Goal: Task Accomplishment & Management: Use online tool/utility

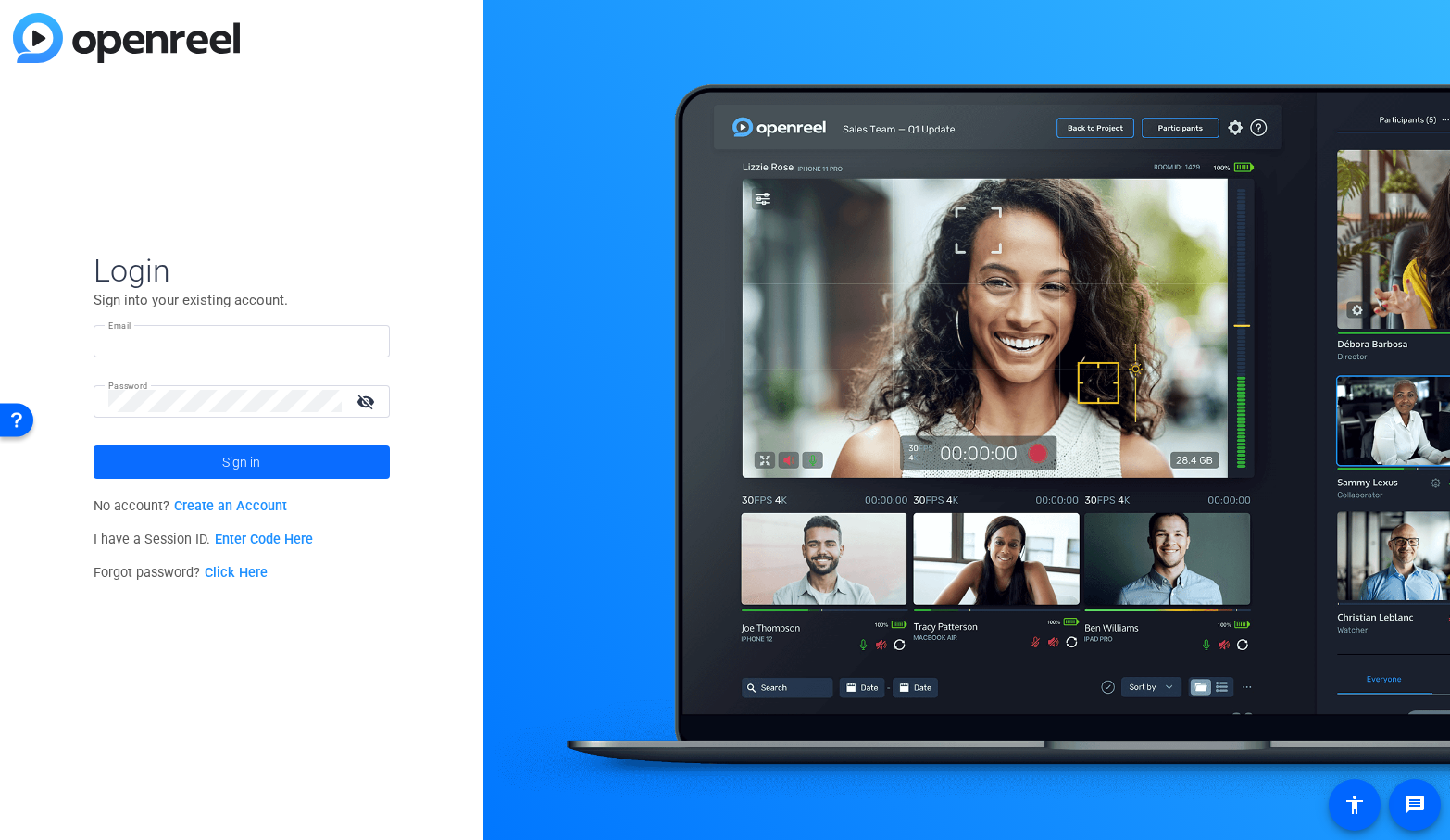
type input "Tre.Irvin@ingrammicro.com"
click at [220, 471] on span at bounding box center [241, 462] width 296 height 44
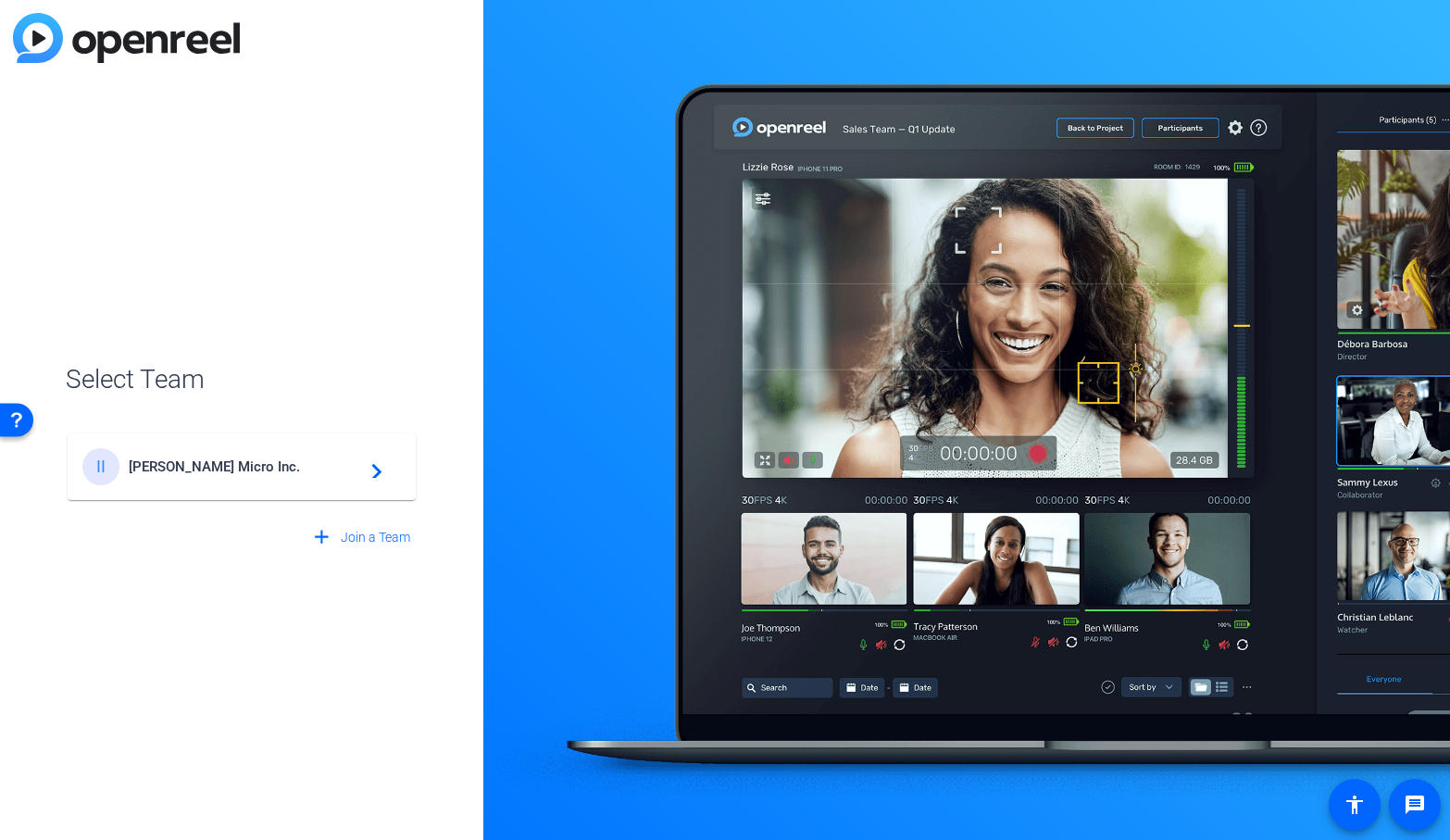
click at [221, 469] on span "Ingram Micro Inc." at bounding box center [245, 467] width 232 height 17
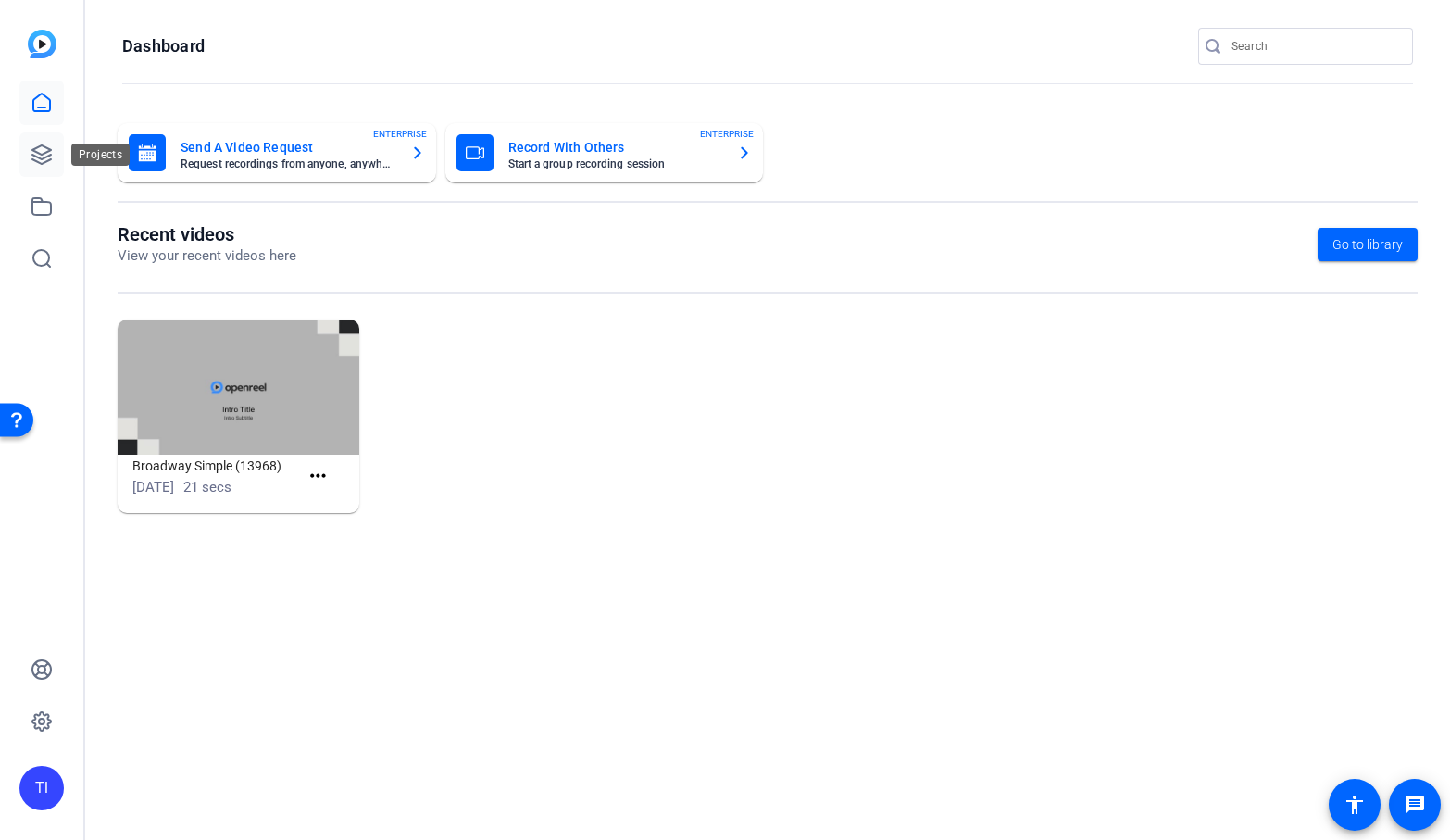
click at [30, 152] on icon at bounding box center [41, 155] width 23 height 23
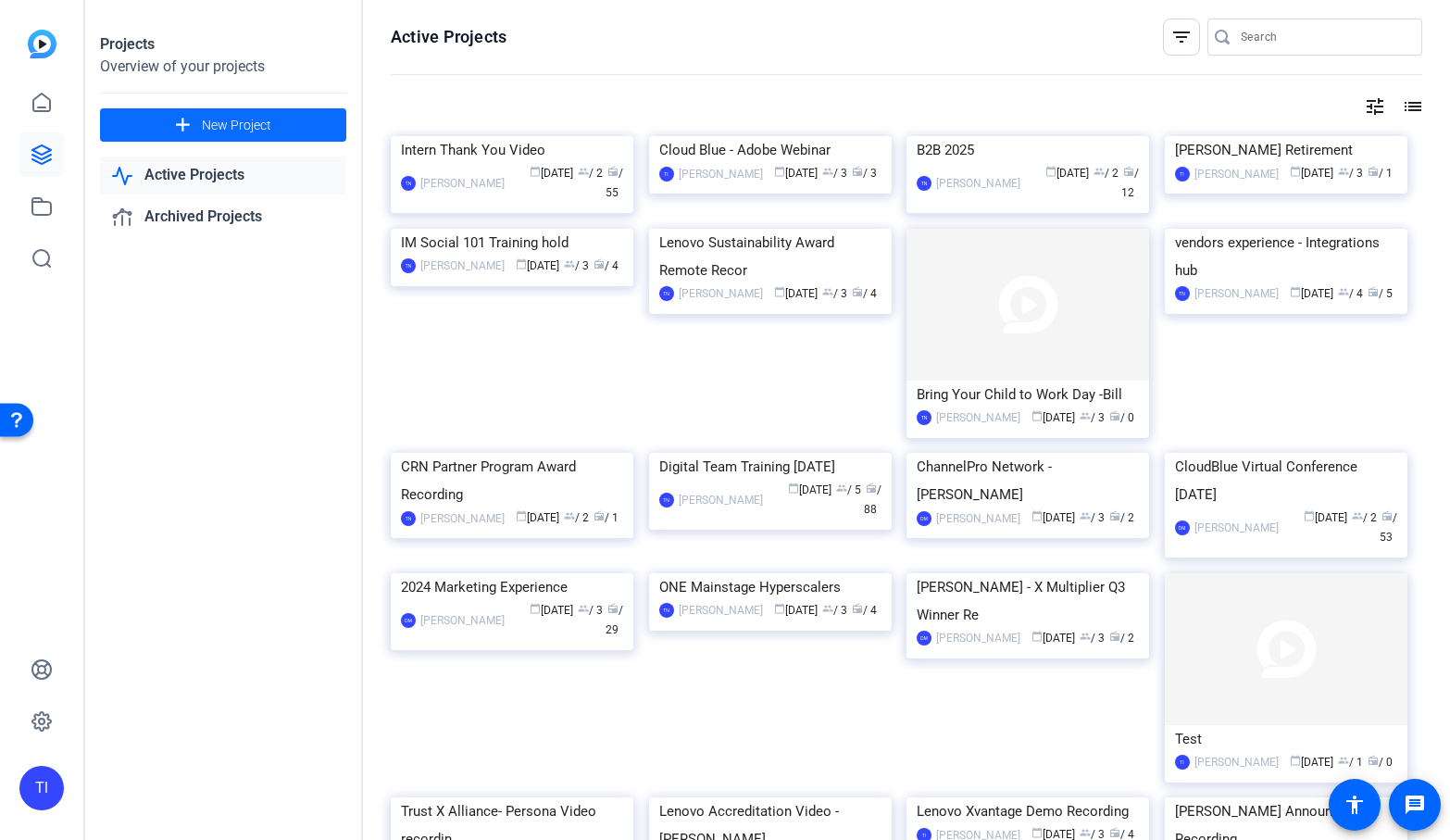
click at [222, 129] on span "New Project" at bounding box center [237, 125] width 70 height 20
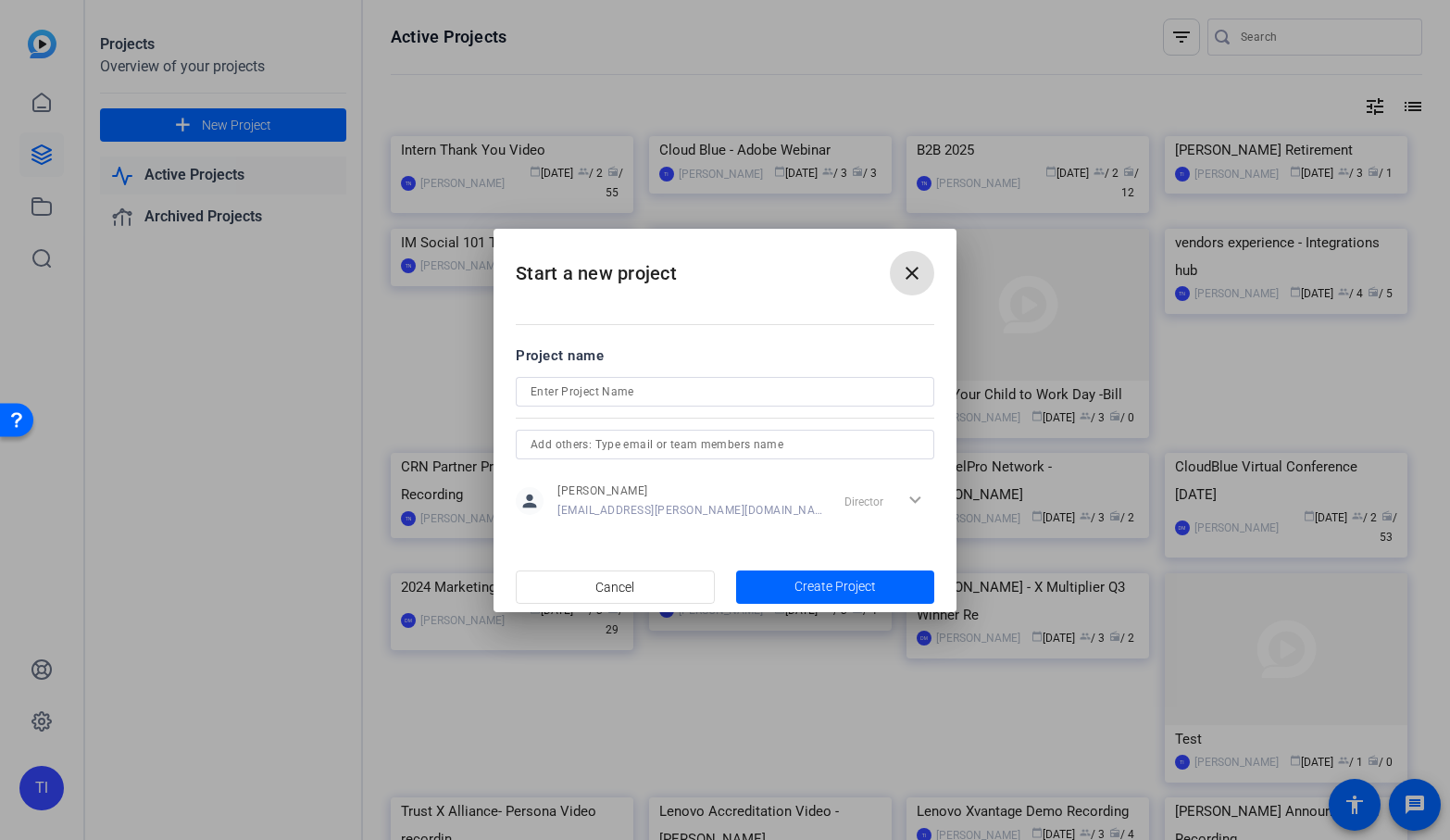
click at [629, 396] on input at bounding box center [725, 392] width 389 height 23
type input "Microsoft Partner Recording 9_4"
click at [881, 582] on span "button" at bounding box center [835, 586] width 199 height 44
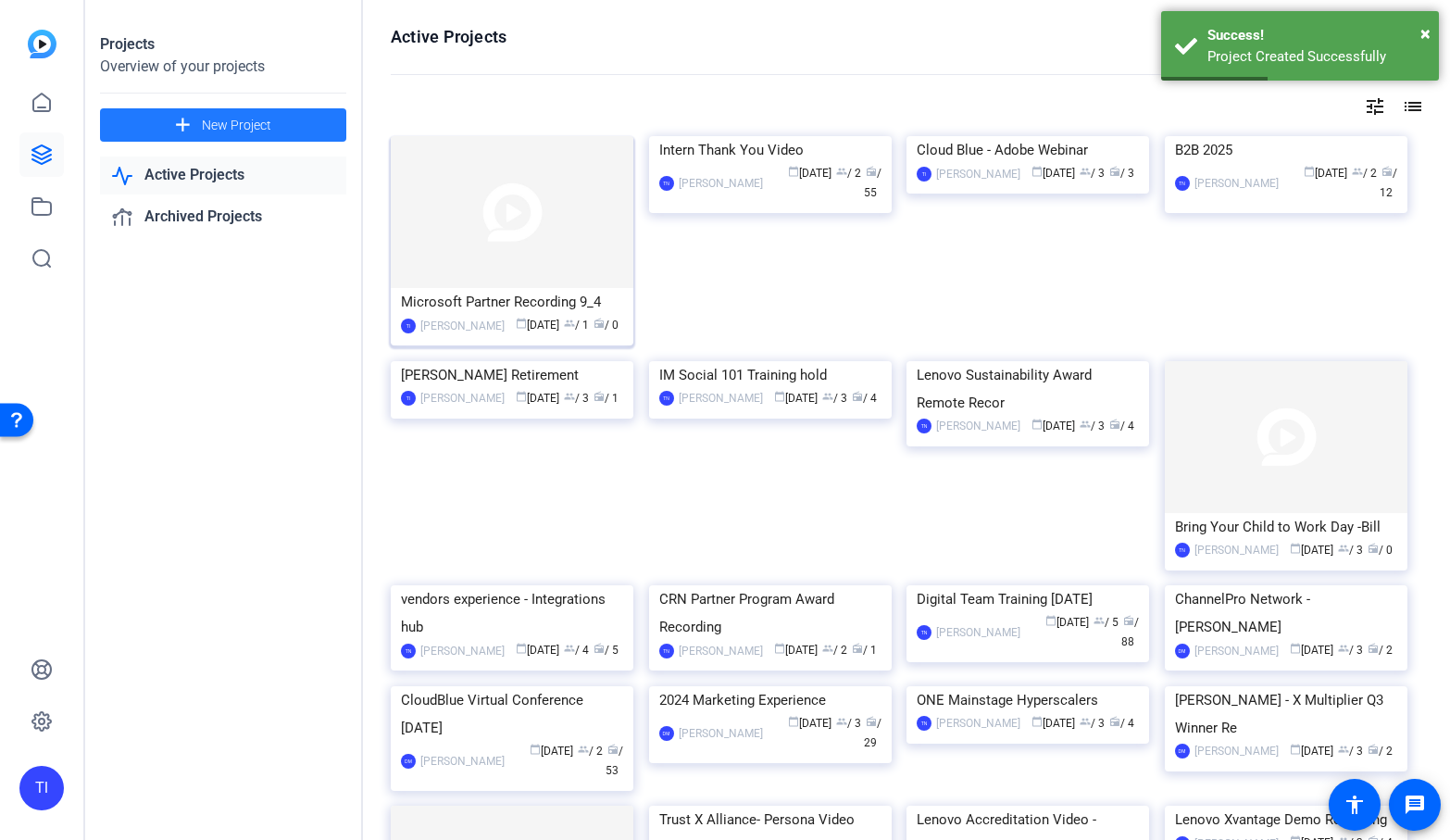
click at [558, 222] on img at bounding box center [511, 211] width 242 height 152
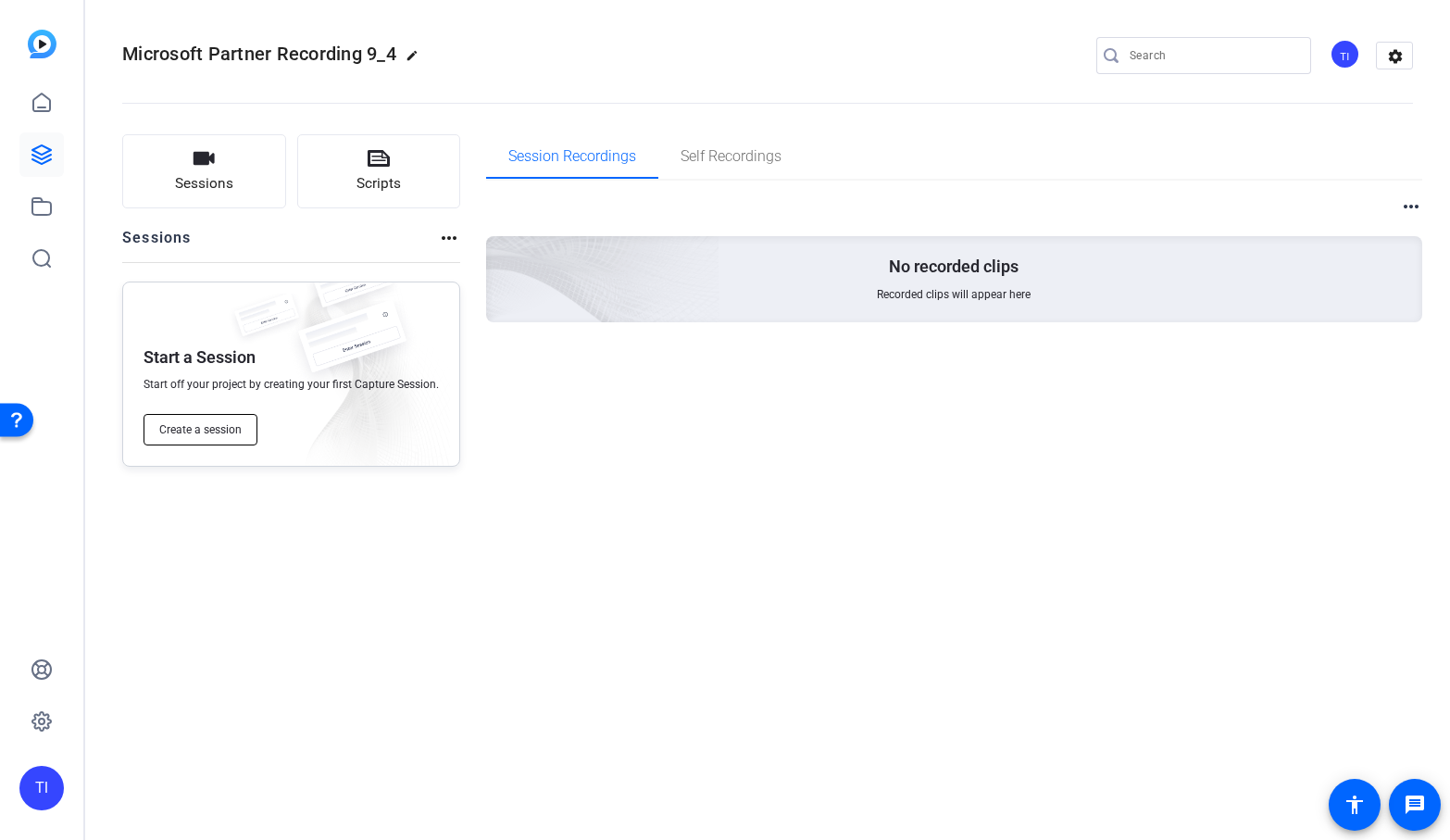
click at [223, 424] on span "Create a session" at bounding box center [200, 430] width 82 height 15
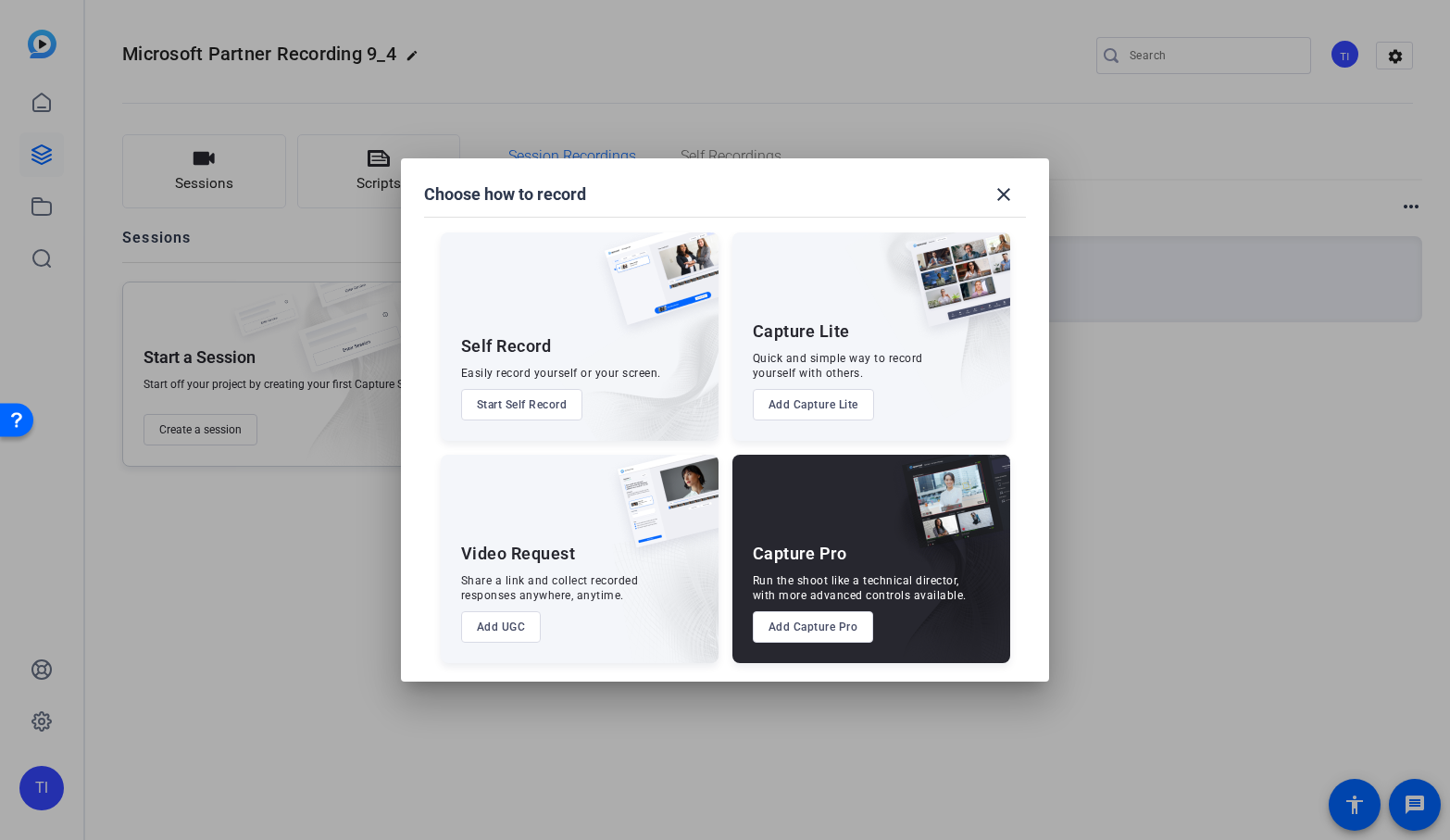
click at [835, 634] on button "Add Capture Pro" at bounding box center [814, 626] width 122 height 31
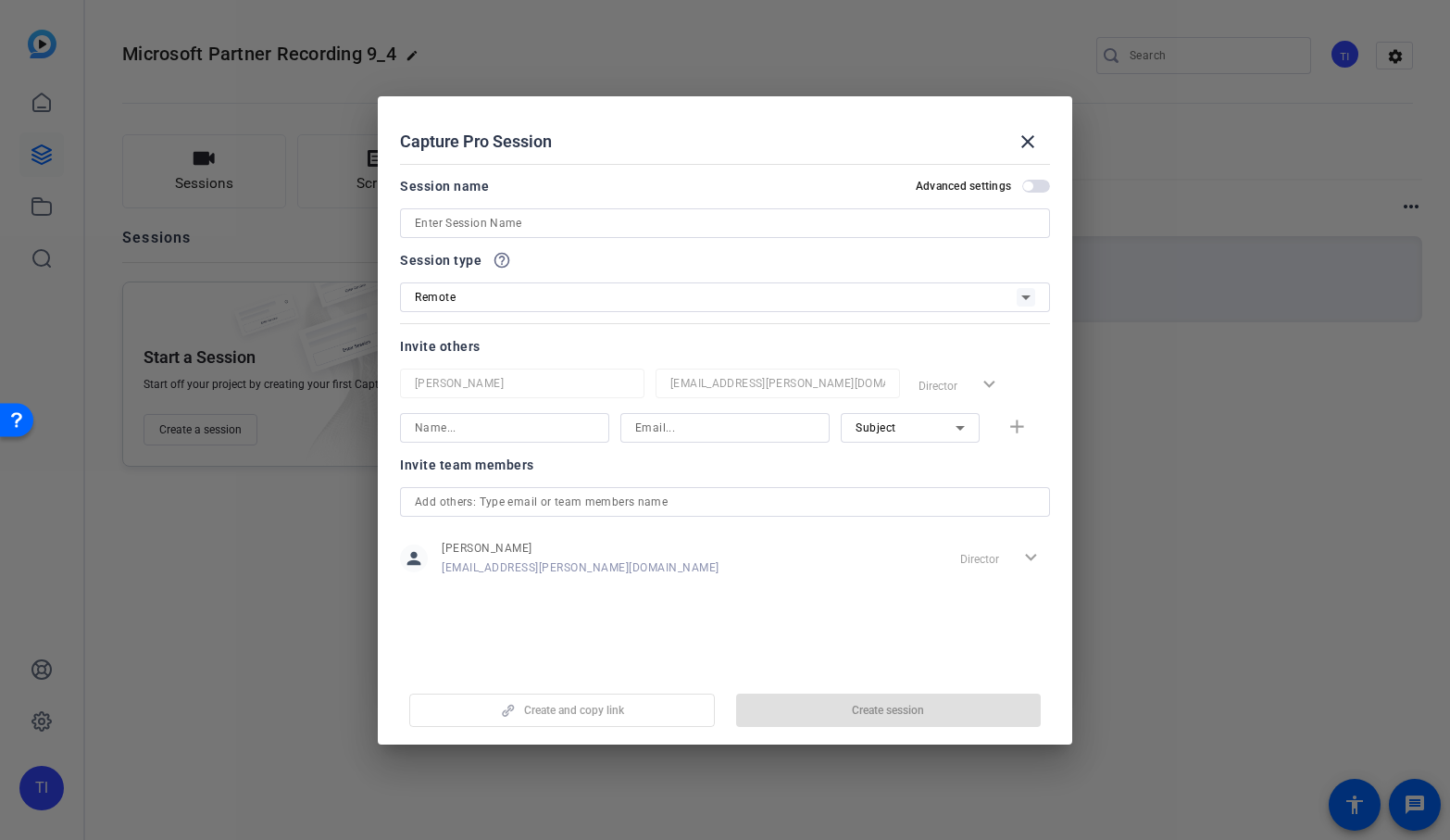
click at [583, 212] on input at bounding box center [725, 223] width 620 height 23
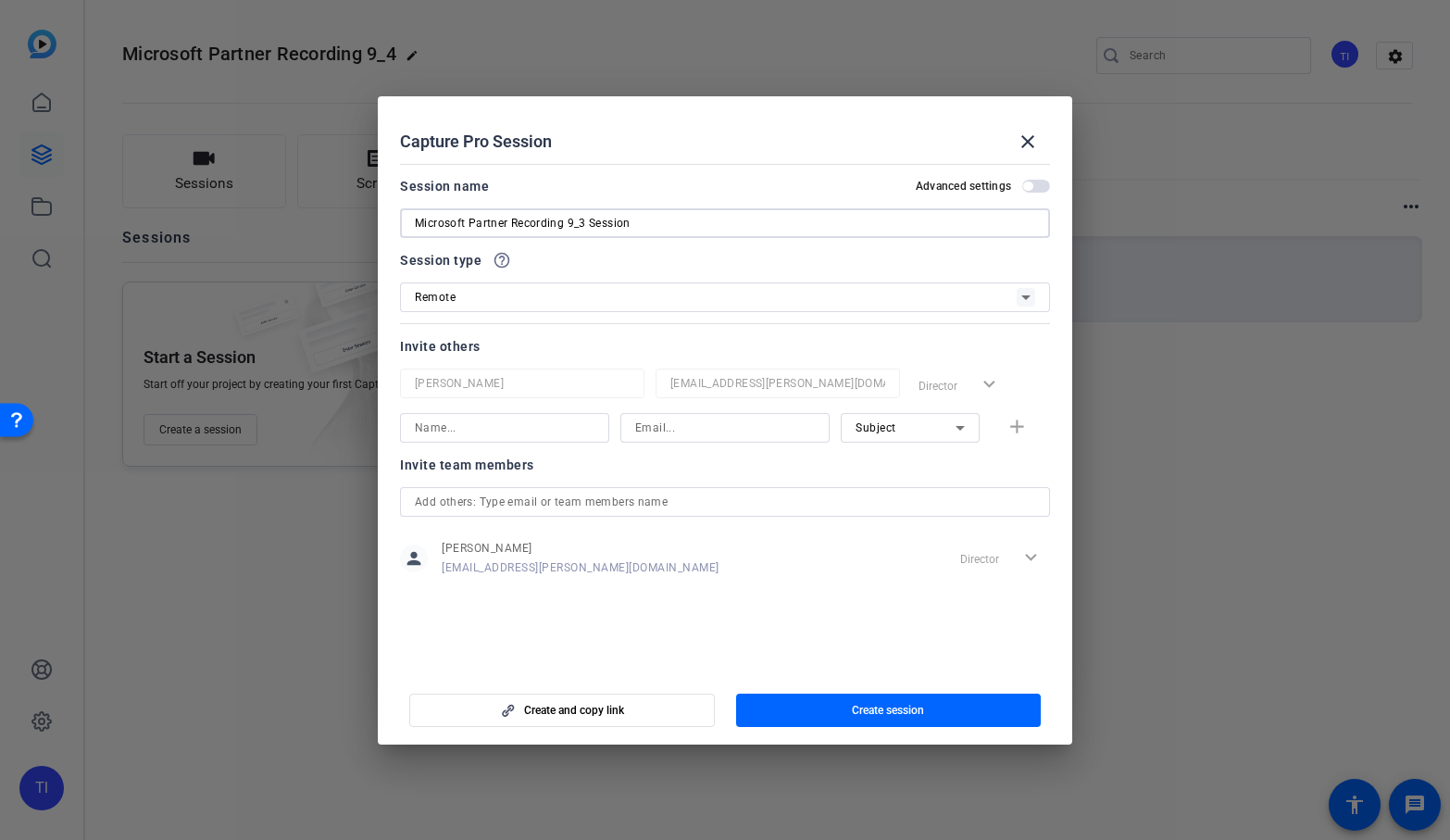
type input "Microsoft Partner Recording 9_3 Session"
click at [1022, 432] on div "Subject add" at bounding box center [725, 427] width 651 height 29
click at [581, 421] on input at bounding box center [504, 428] width 180 height 23
type input "S"
type input "D"
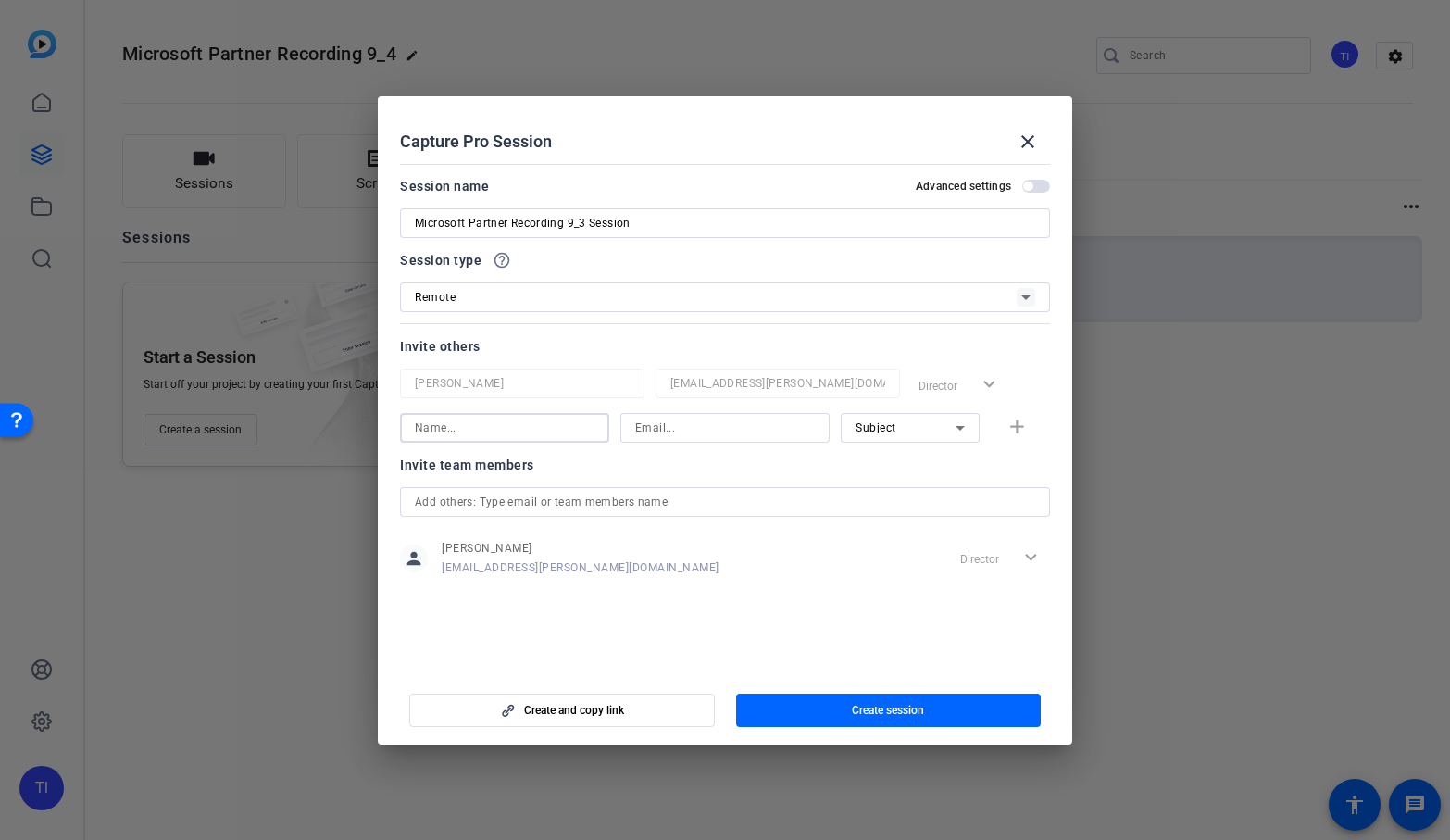
click at [722, 422] on input at bounding box center [725, 428] width 180 height 23
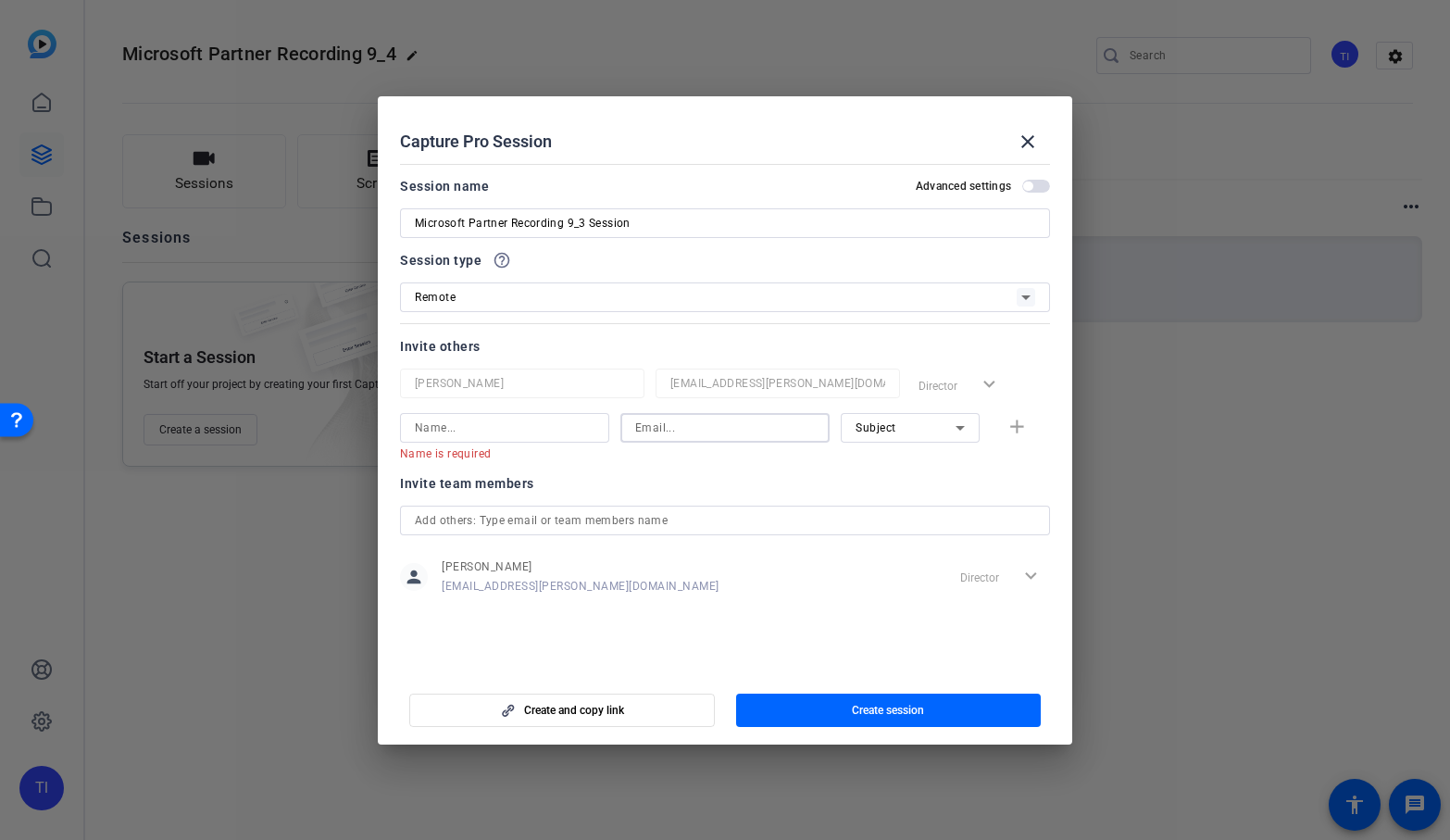
click at [606, 455] on div "Name is required" at bounding box center [504, 453] width 209 height 21
click at [1015, 419] on div "Name is required Email is required Subject add" at bounding box center [725, 436] width 651 height 48
click at [466, 519] on input "text" at bounding box center [725, 520] width 620 height 23
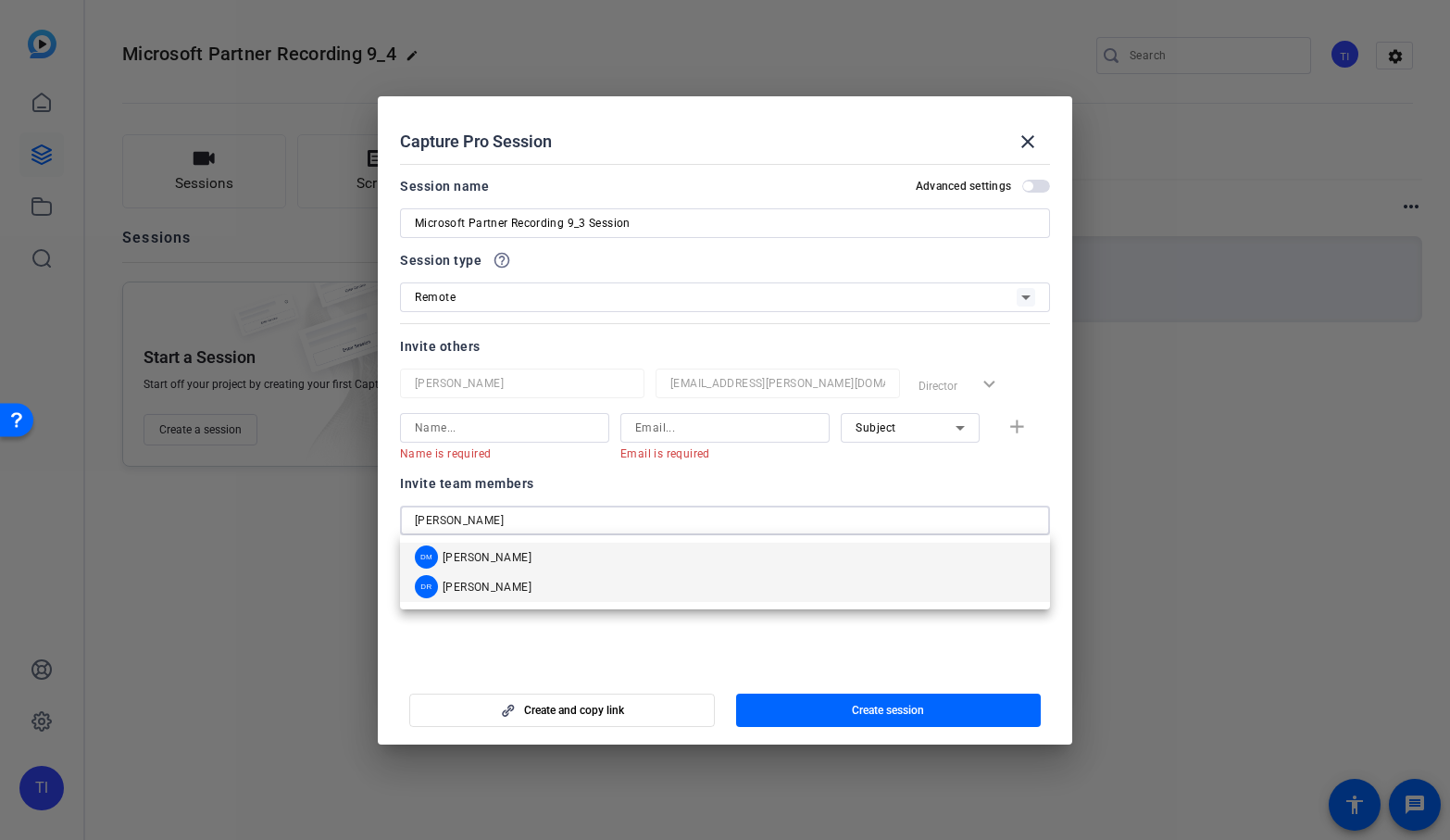
type input "Dan"
click at [484, 580] on span "[PERSON_NAME]" at bounding box center [486, 587] width 89 height 15
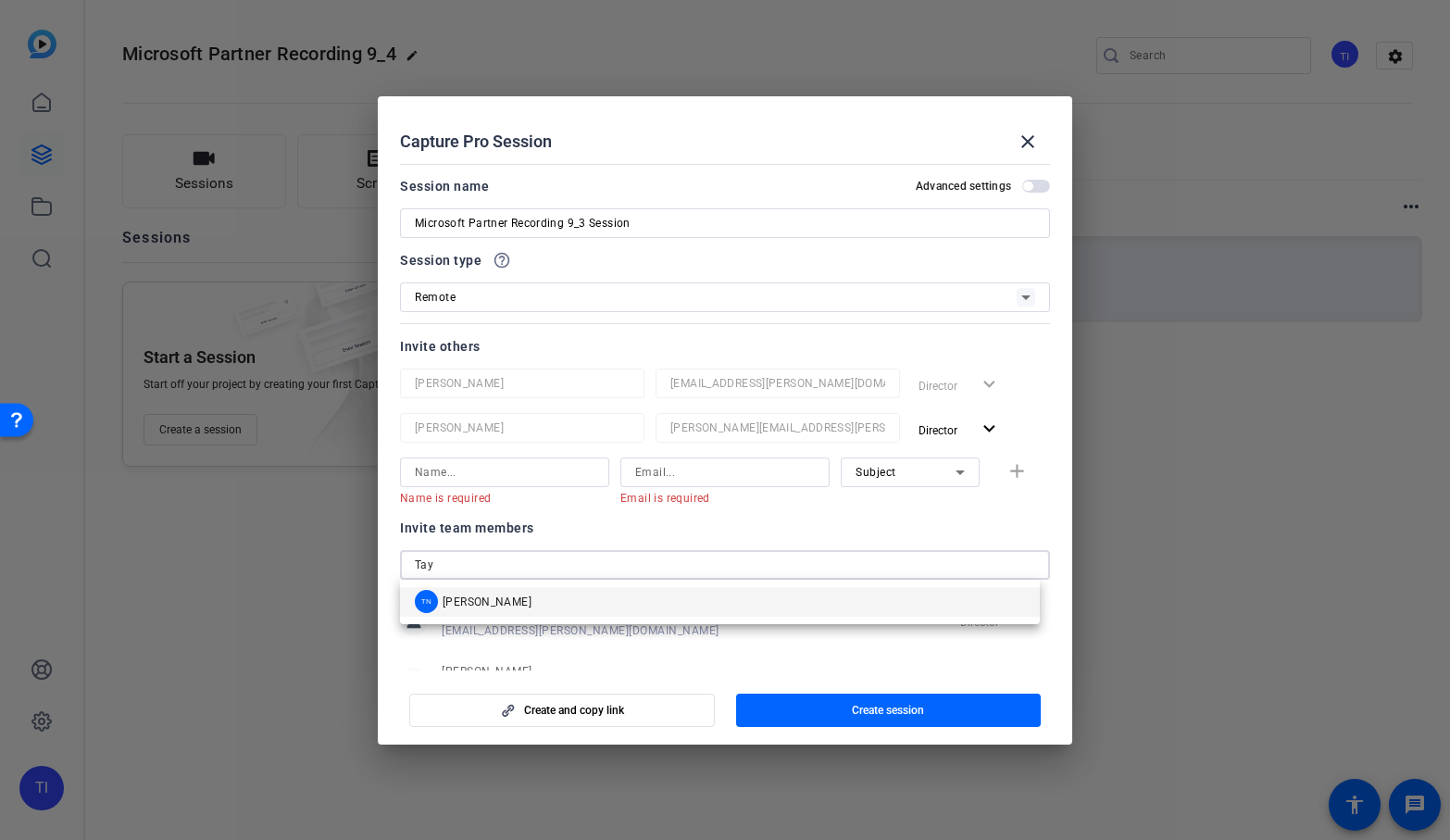
type input "Tay"
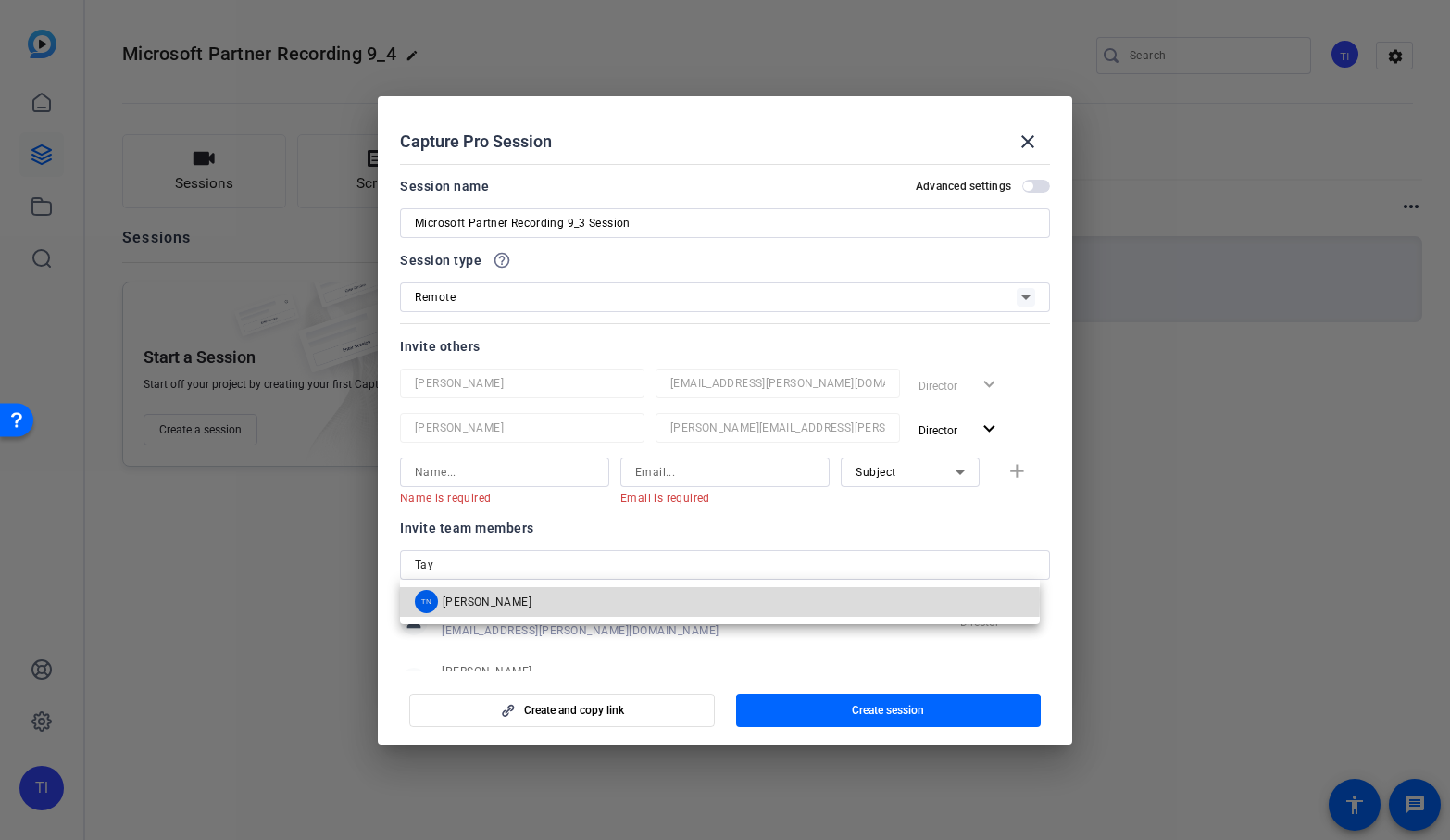
click at [503, 599] on span "[PERSON_NAME]" at bounding box center [486, 602] width 89 height 15
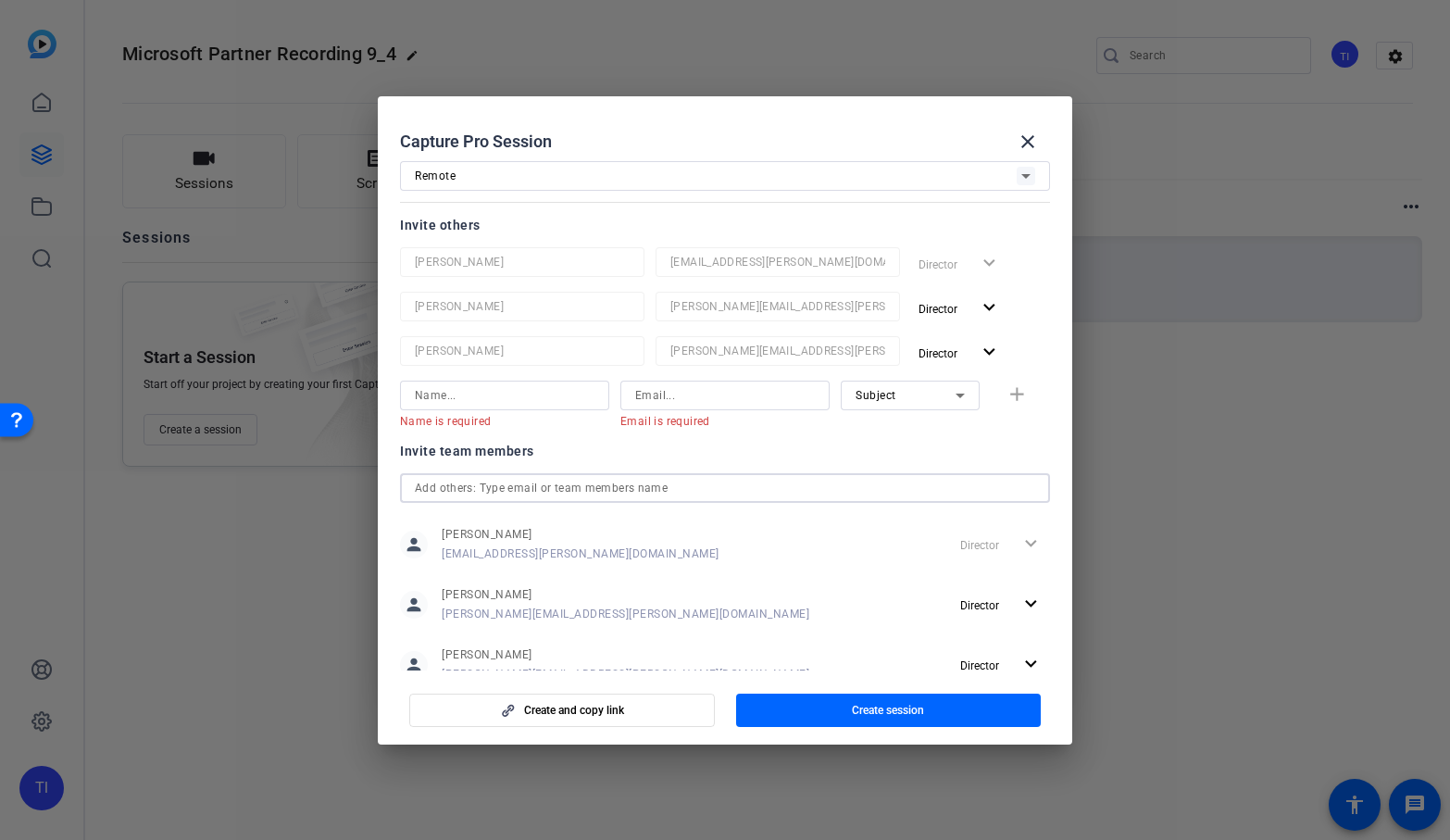
scroll to position [140, 0]
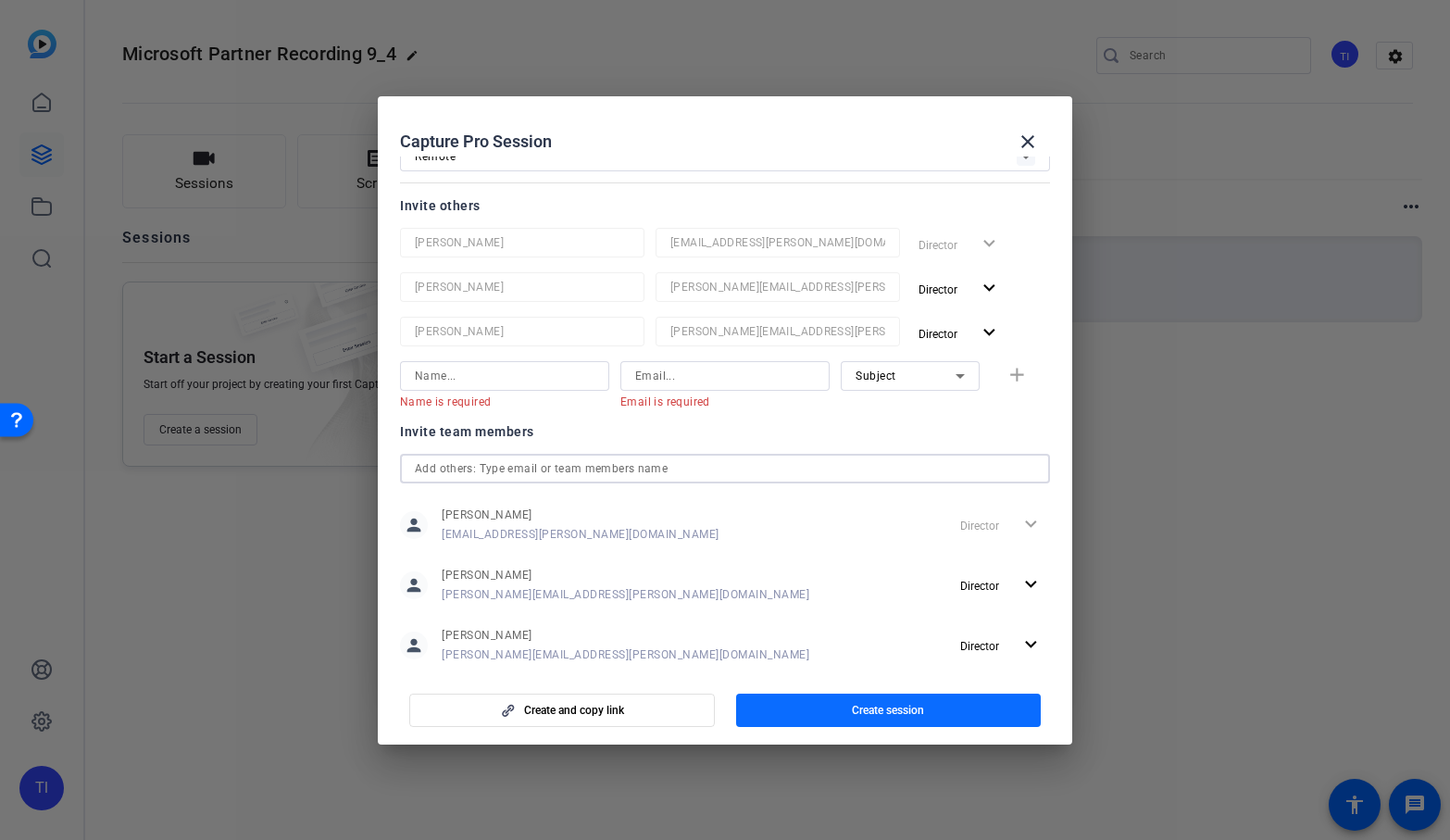
click at [809, 704] on span "button" at bounding box center [889, 710] width 305 height 44
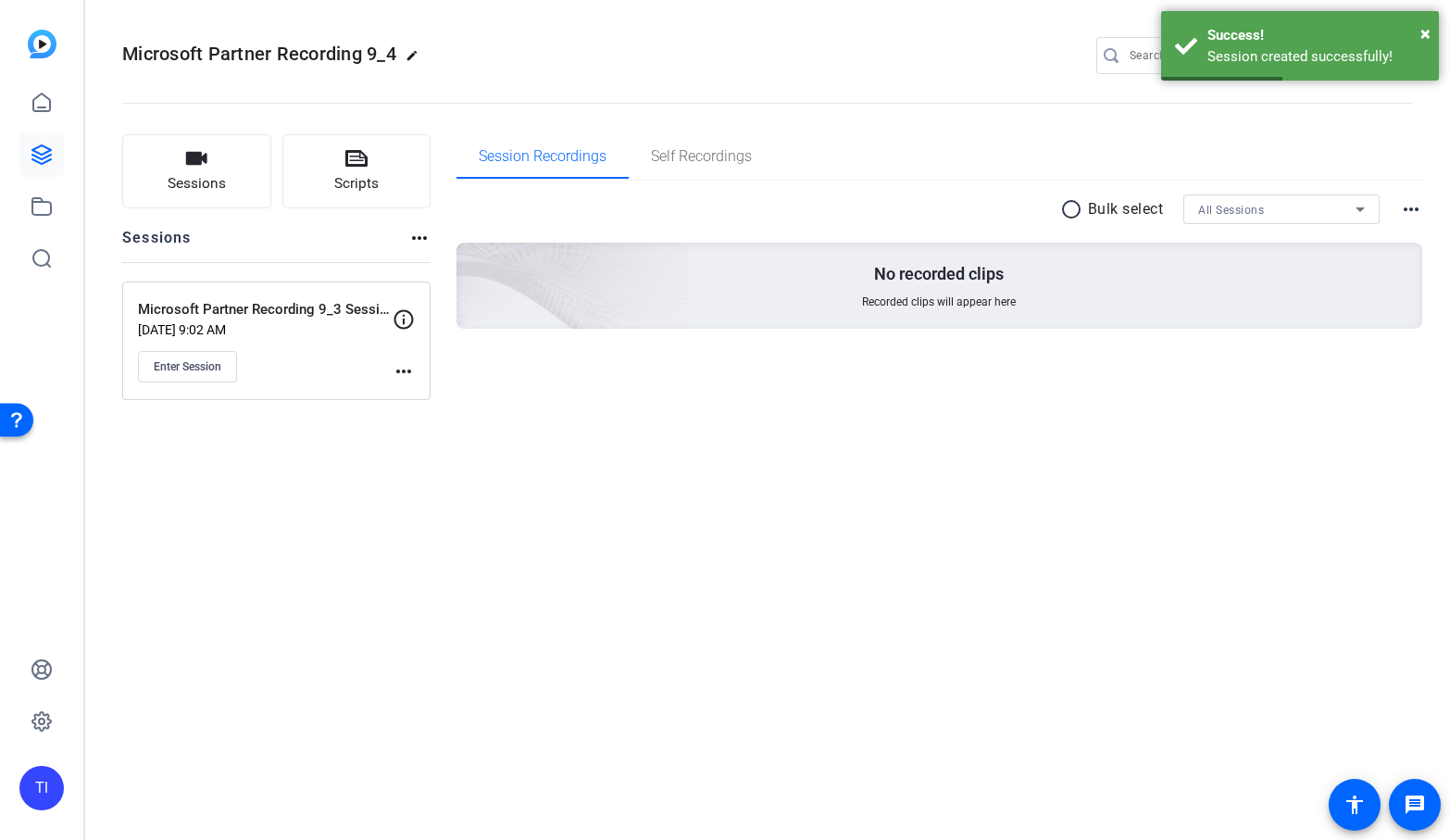
click at [389, 368] on div "Enter Session" at bounding box center [265, 366] width 255 height 31
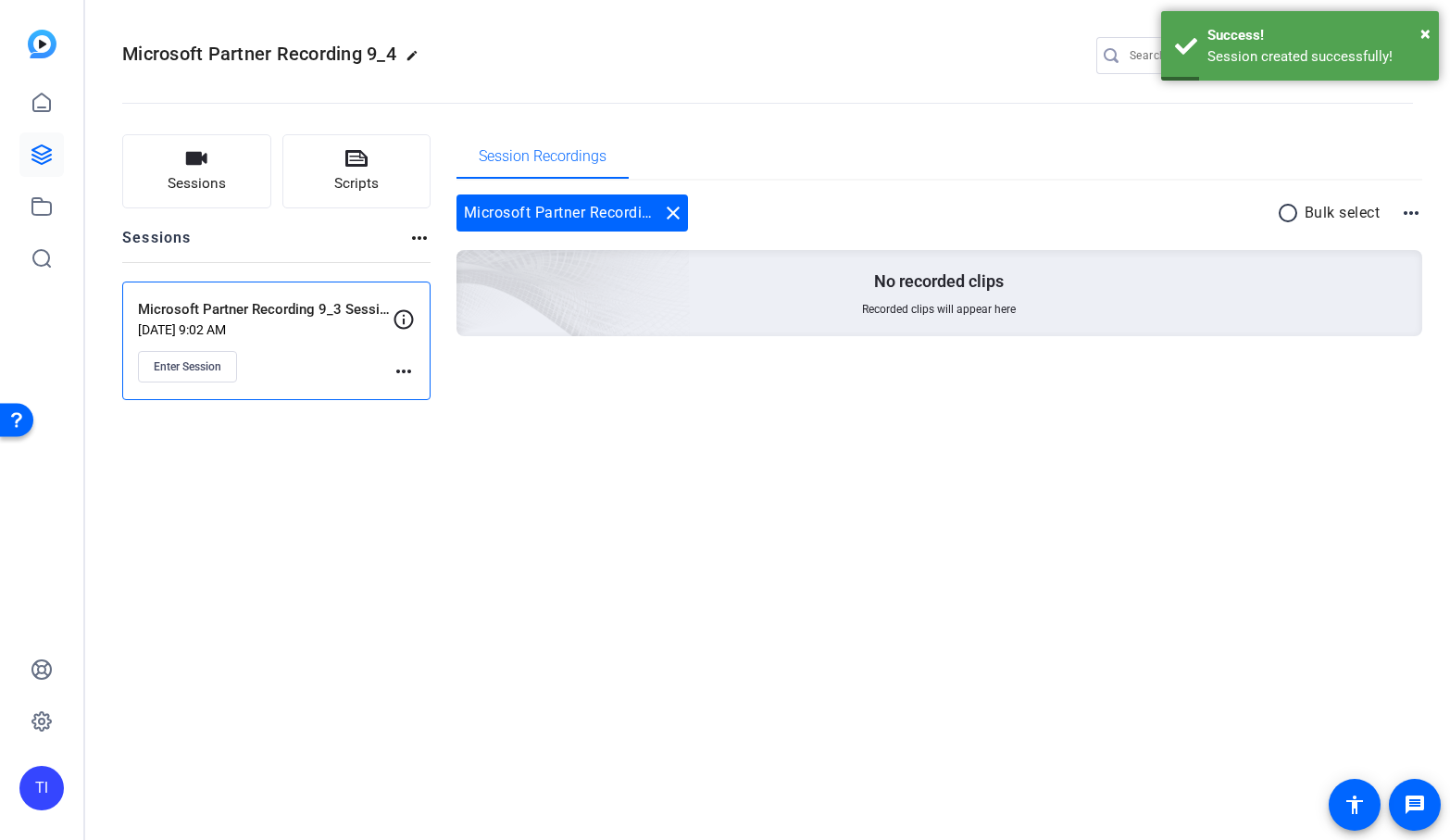
click at [400, 374] on mat-icon "more_horiz" at bounding box center [404, 371] width 23 height 23
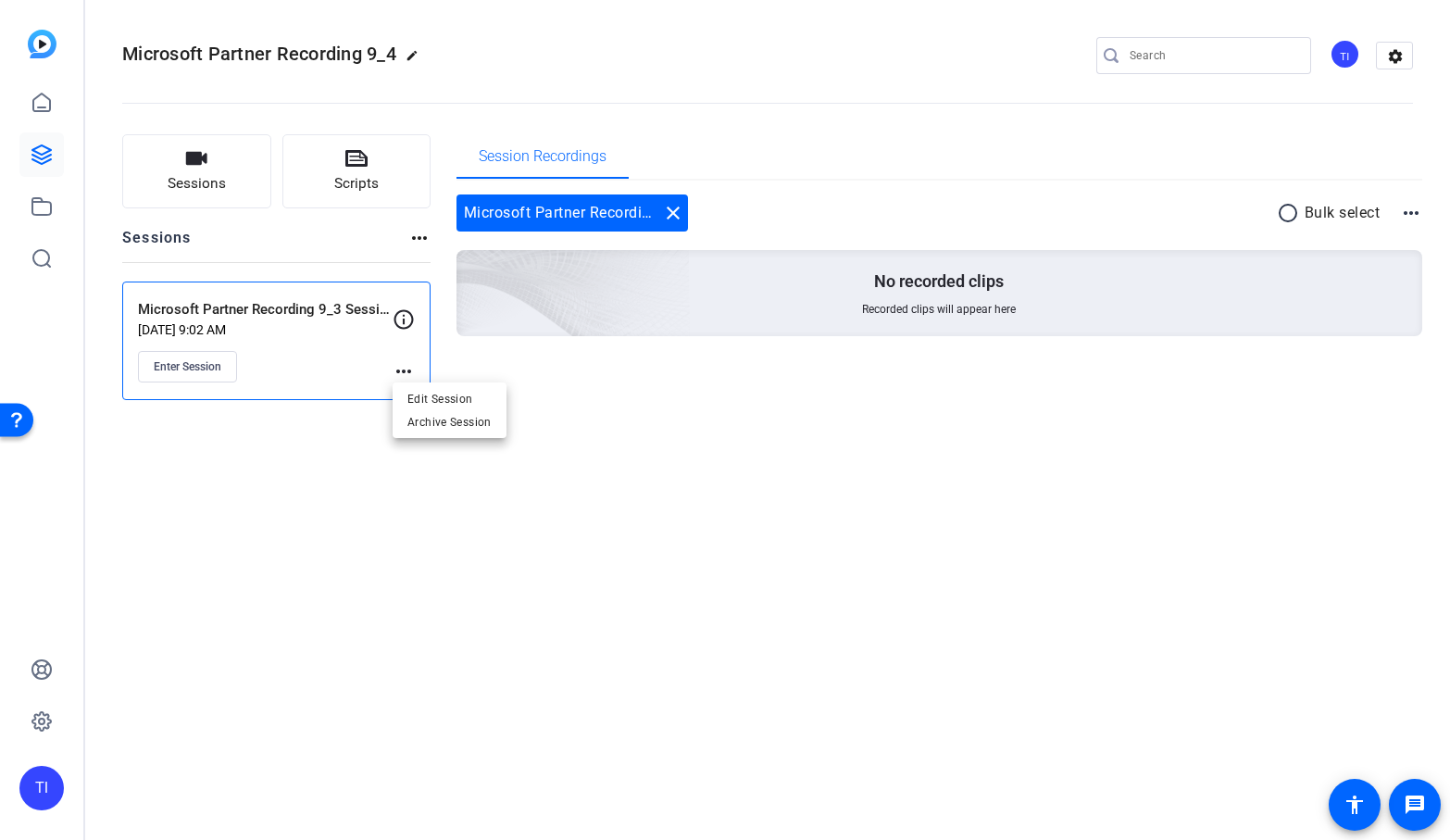
click at [217, 372] on div at bounding box center [725, 420] width 1450 height 840
click at [210, 368] on span "Enter Session" at bounding box center [188, 367] width 68 height 15
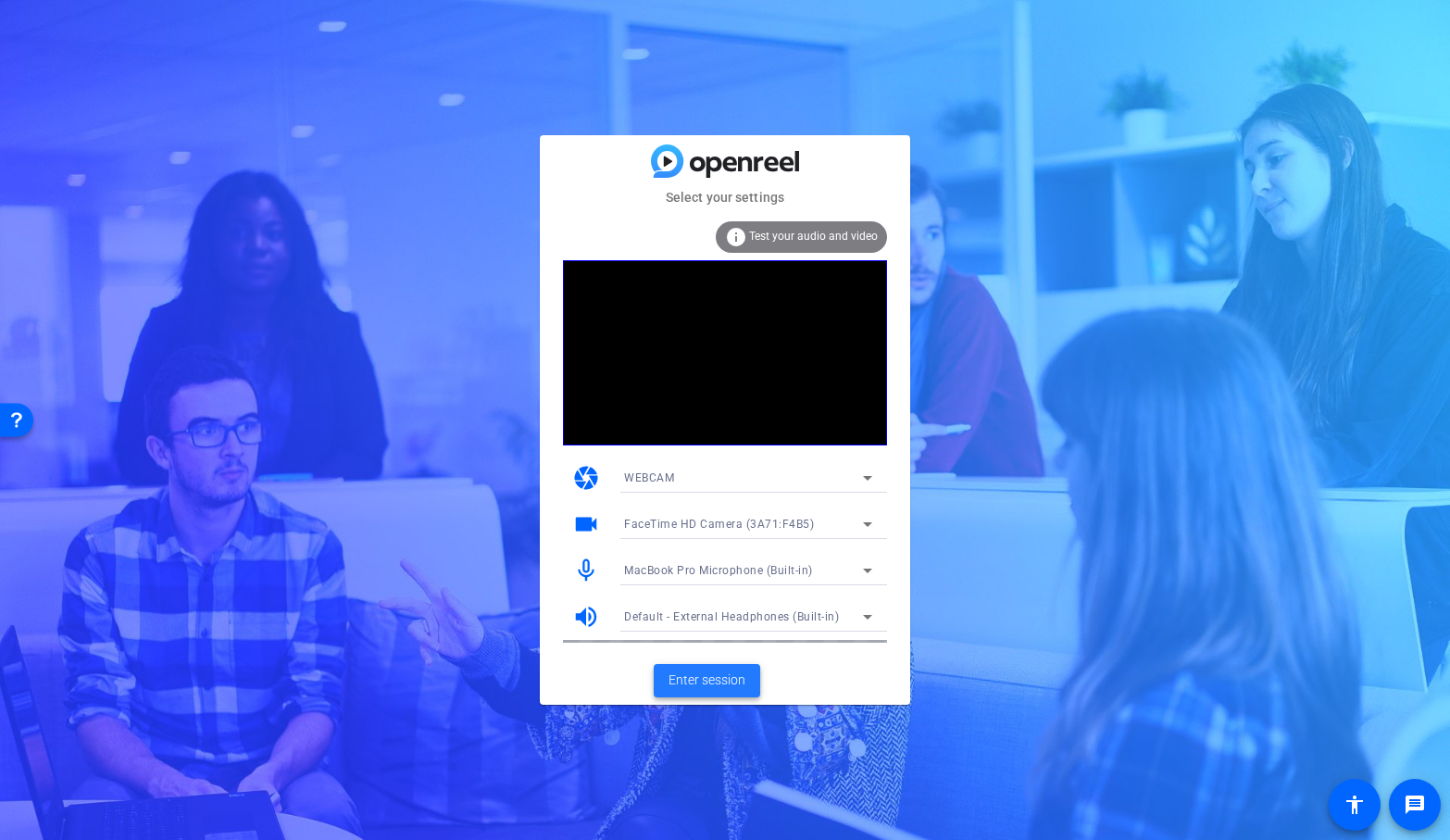
click at [682, 673] on span "Enter session" at bounding box center [707, 680] width 77 height 20
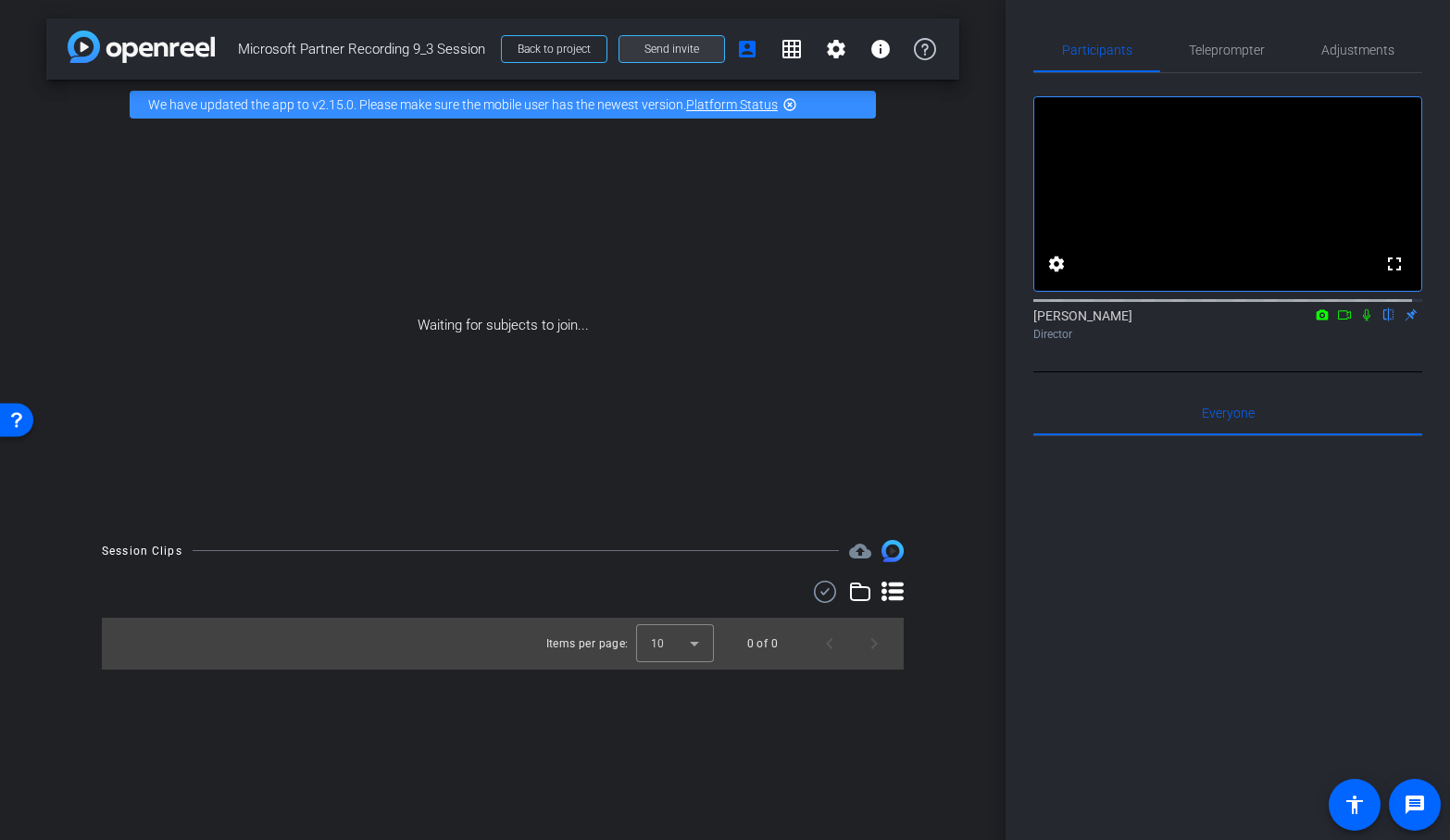
click at [671, 45] on span "Send invite" at bounding box center [672, 49] width 55 height 15
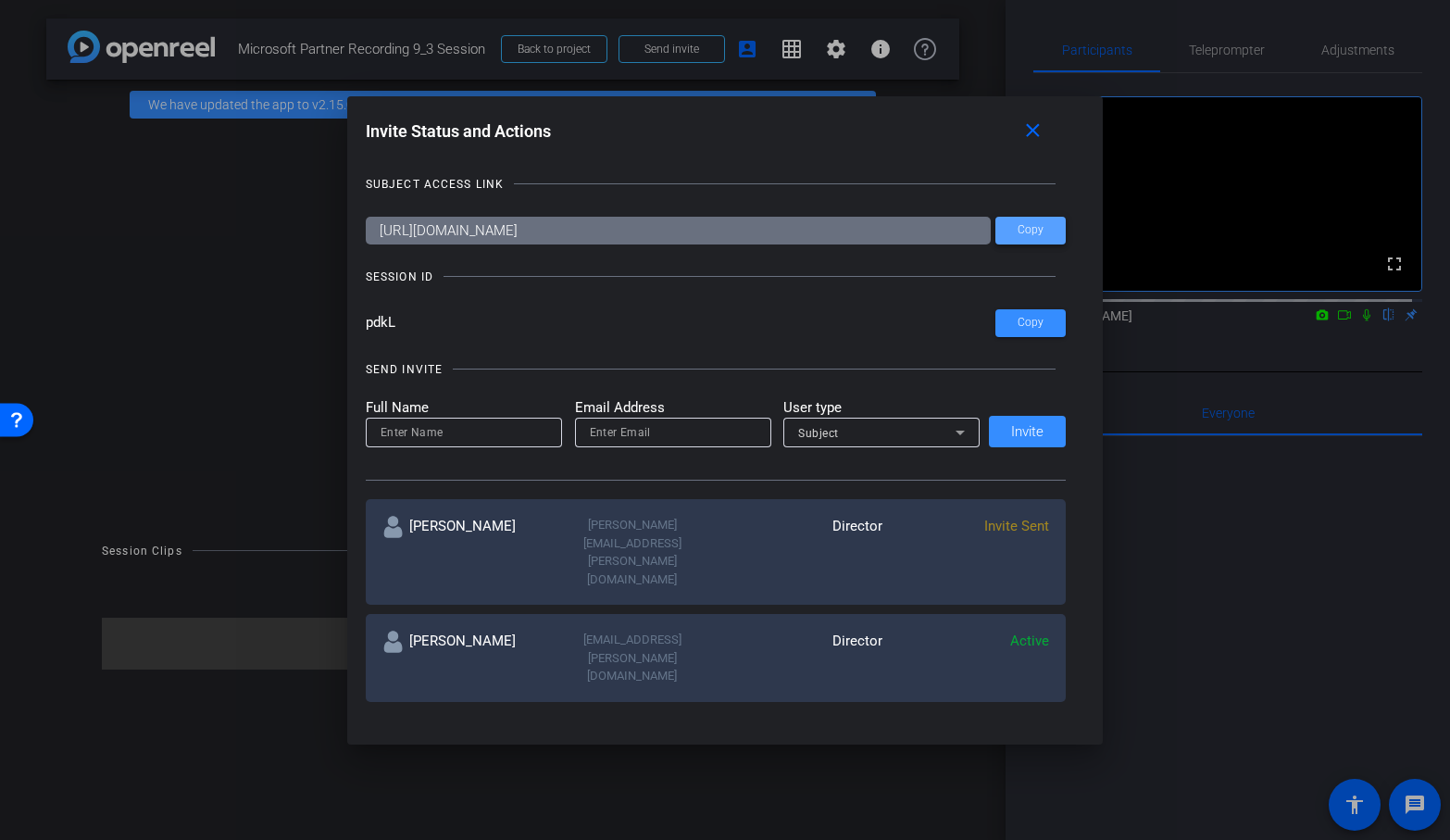
click at [1017, 222] on span at bounding box center [1030, 230] width 71 height 44
